Goal: Transaction & Acquisition: Purchase product/service

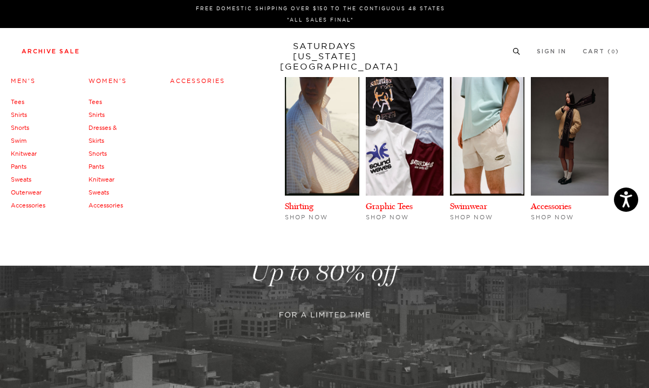
click at [18, 112] on link "Shirts" at bounding box center [19, 115] width 16 height 8
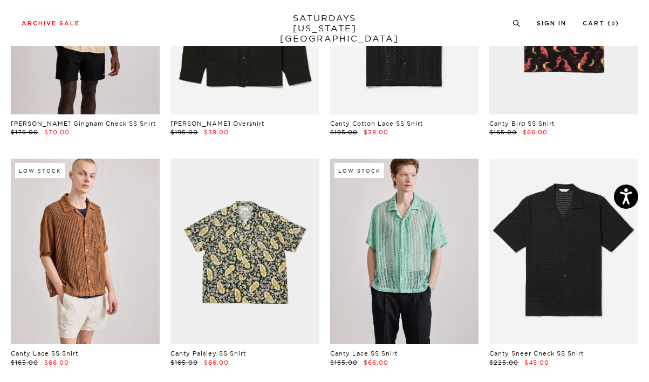
scroll to position [414, 0]
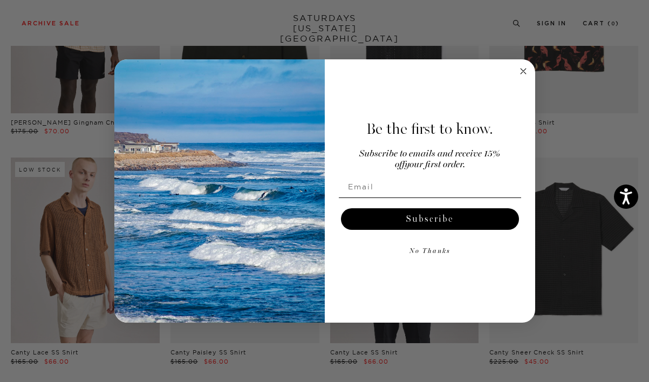
click at [426, 255] on button "No Thanks" at bounding box center [430, 252] width 182 height 22
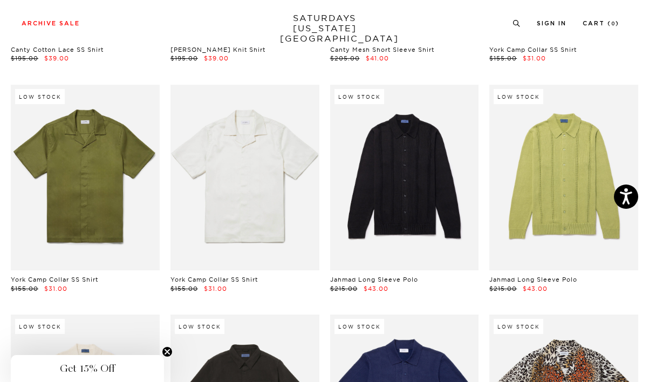
scroll to position [1654, 0]
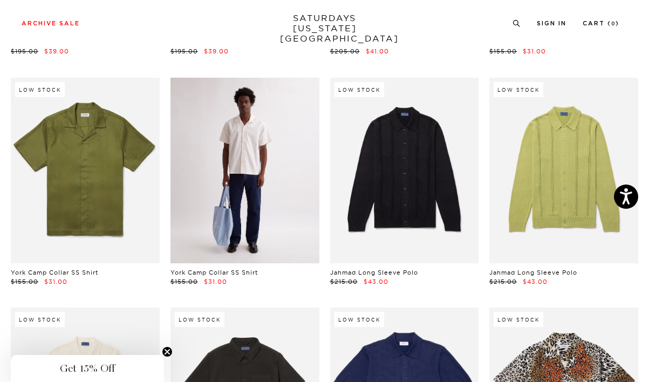
click at [181, 154] on link at bounding box center [244, 171] width 149 height 186
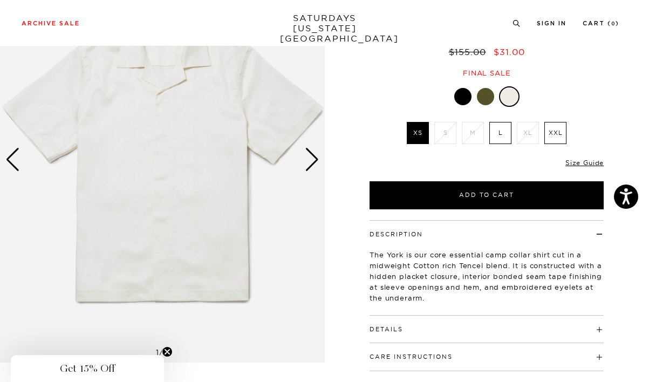
click at [484, 105] on link at bounding box center [485, 96] width 18 height 18
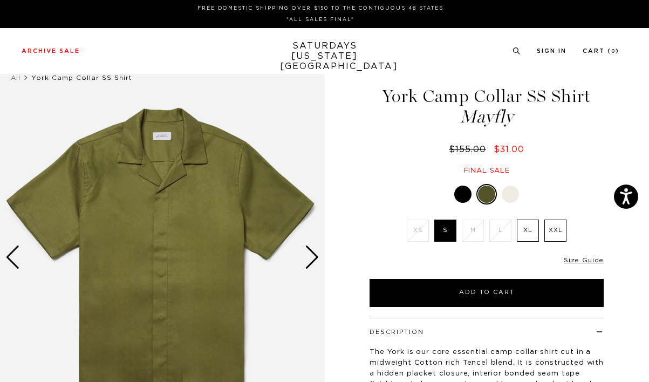
click at [183, 187] on img at bounding box center [162, 257] width 325 height 406
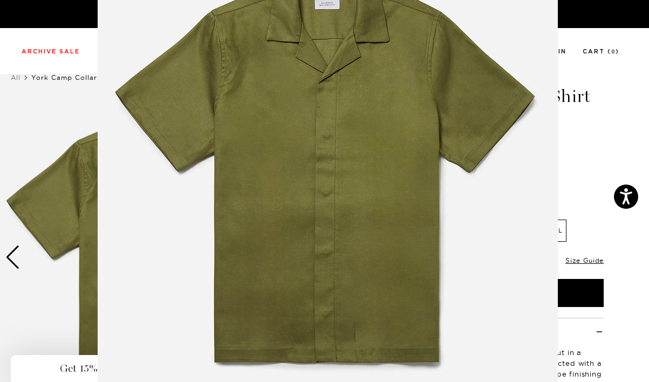
click at [610, 353] on figure at bounding box center [324, 191] width 649 height 382
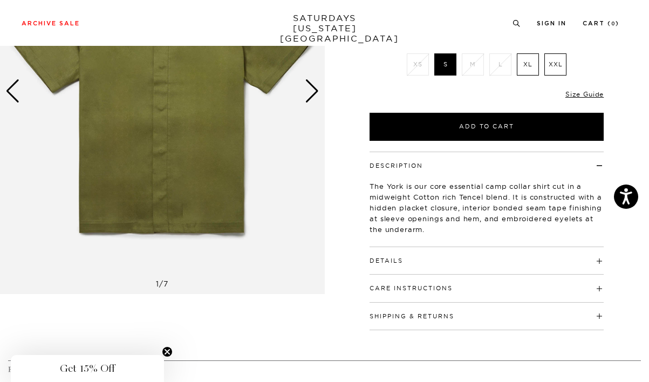
scroll to position [168, 0]
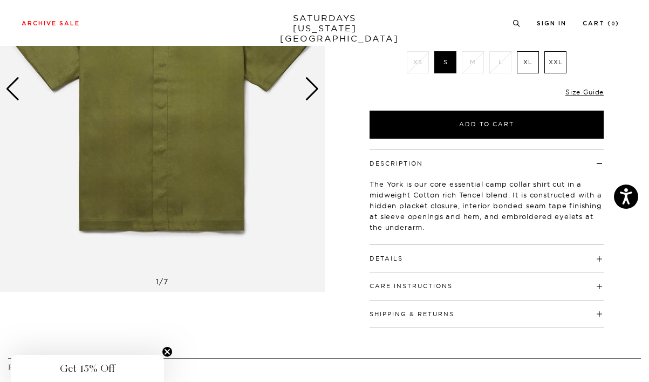
click at [460, 261] on h4 "Details" at bounding box center [487, 254] width 234 height 18
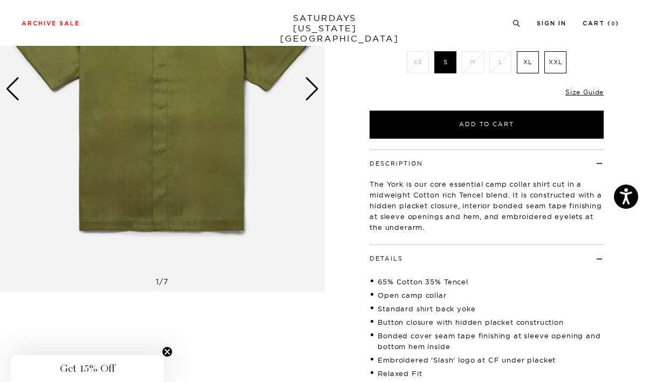
click at [460, 261] on h4 "Details" at bounding box center [487, 254] width 234 height 18
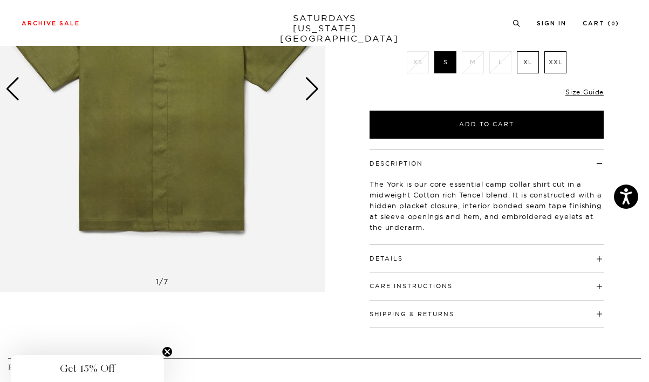
click at [233, 189] on img at bounding box center [162, 89] width 325 height 406
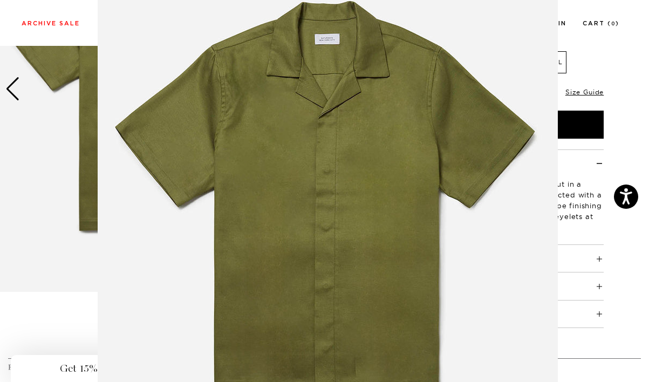
scroll to position [71, 0]
click at [482, 168] on img at bounding box center [328, 205] width 460 height 552
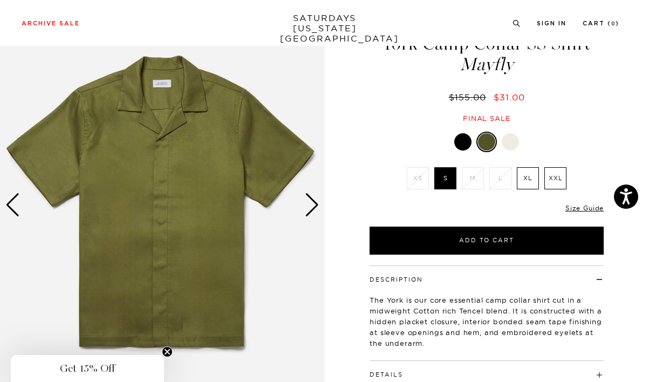
scroll to position [62, 0]
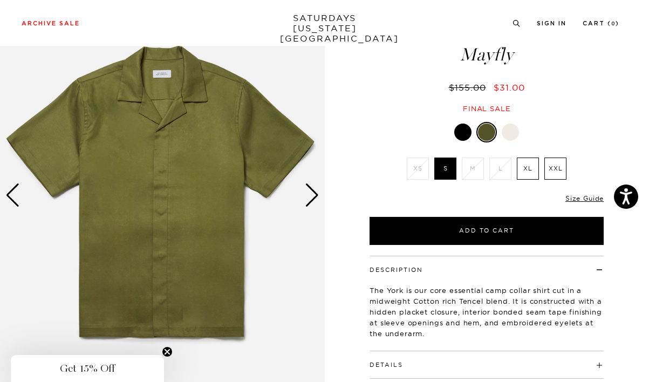
click at [312, 190] on div "Next slide" at bounding box center [312, 195] width 15 height 24
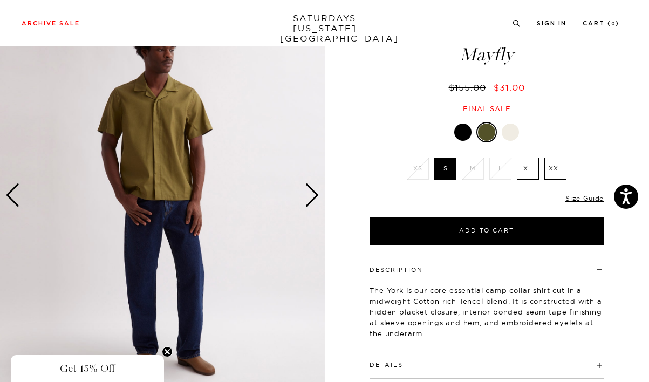
click at [312, 190] on div "Next slide" at bounding box center [312, 195] width 15 height 24
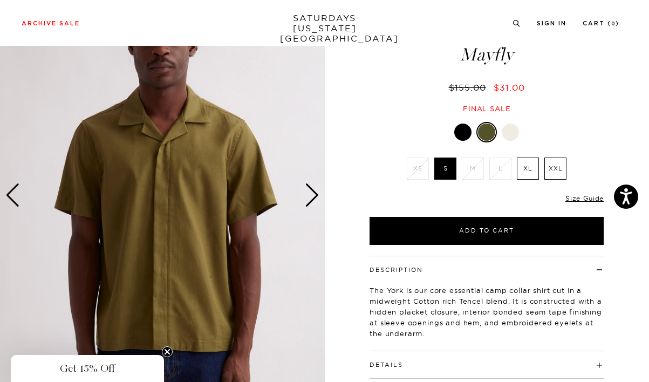
click at [312, 190] on div "Next slide" at bounding box center [312, 195] width 15 height 24
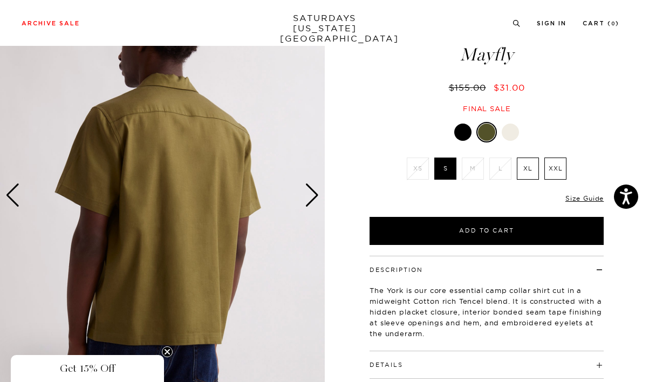
click at [312, 190] on div "Next slide" at bounding box center [312, 195] width 15 height 24
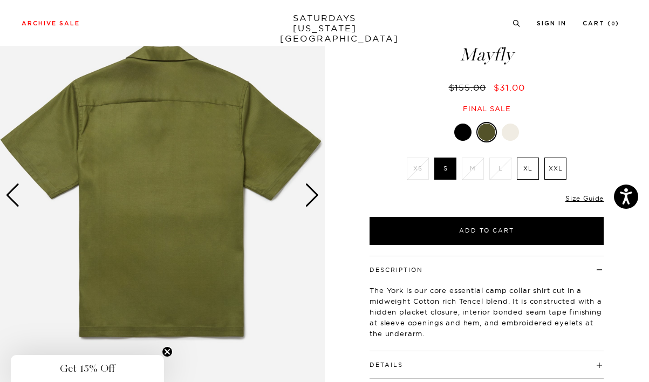
click at [312, 190] on div "Next slide" at bounding box center [312, 195] width 15 height 24
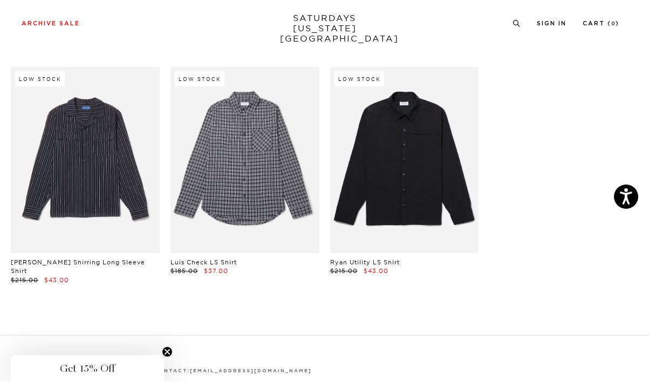
scroll to position [3064, 0]
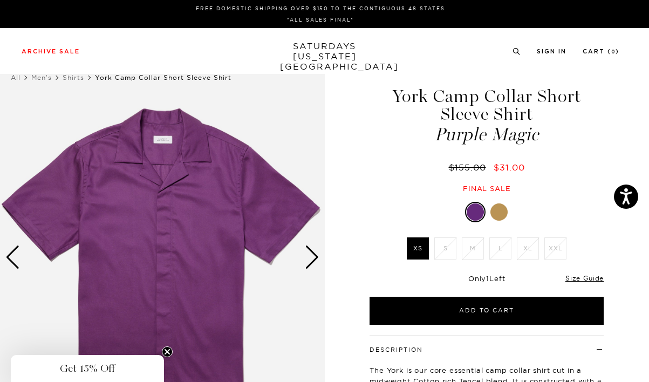
click at [440, 251] on li "S" at bounding box center [446, 248] width 28 height 22
click at [494, 216] on div at bounding box center [498, 211] width 17 height 17
